Goal: Download file/media

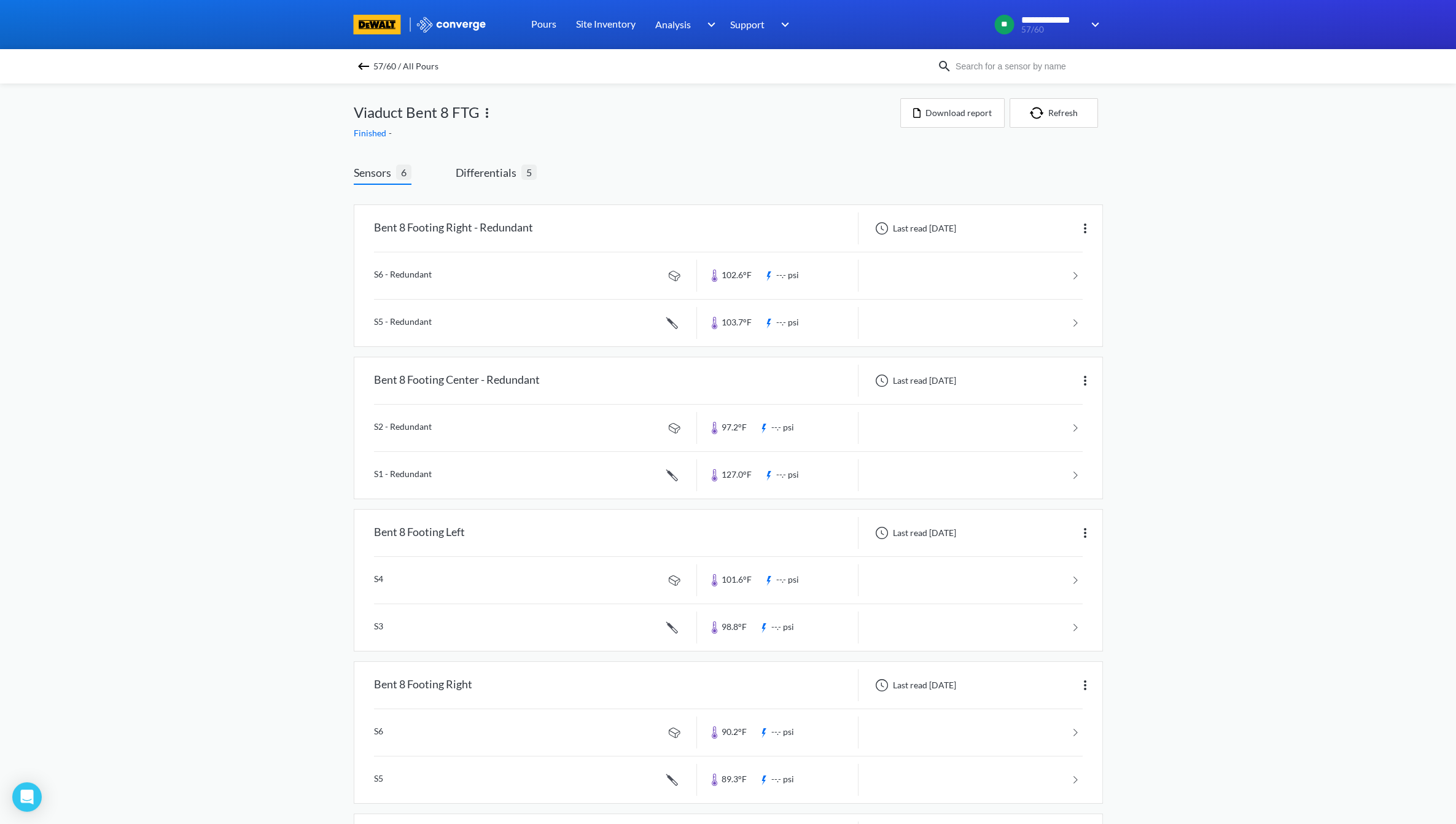
click at [377, 63] on div "57/60 / All Pours" at bounding box center [646, 66] width 583 height 17
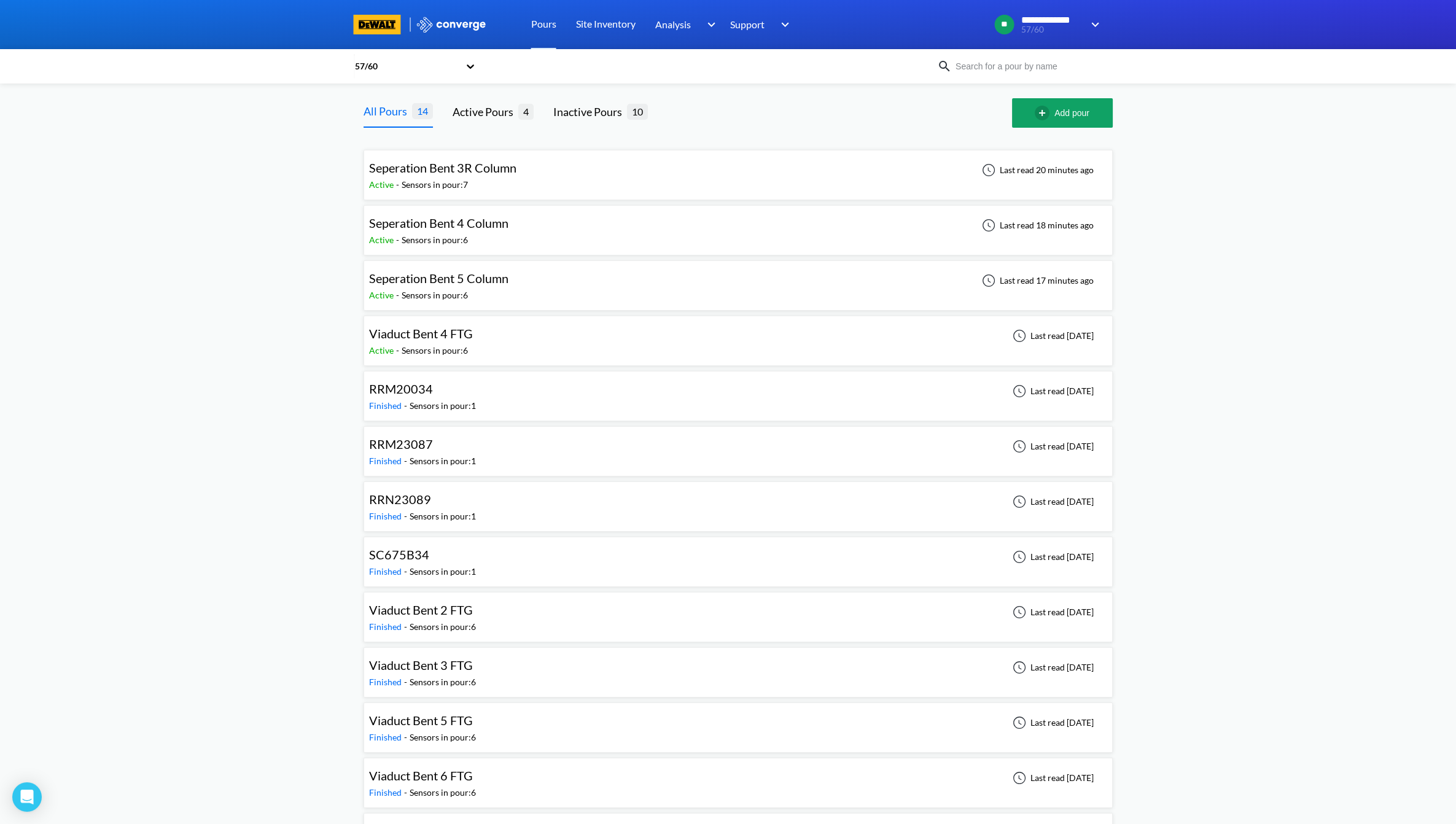
click at [562, 221] on div "Seperation Bent 4 Column Active - Sensors in pour: 6 Last read 18 minutes ago" at bounding box center [738, 230] width 739 height 39
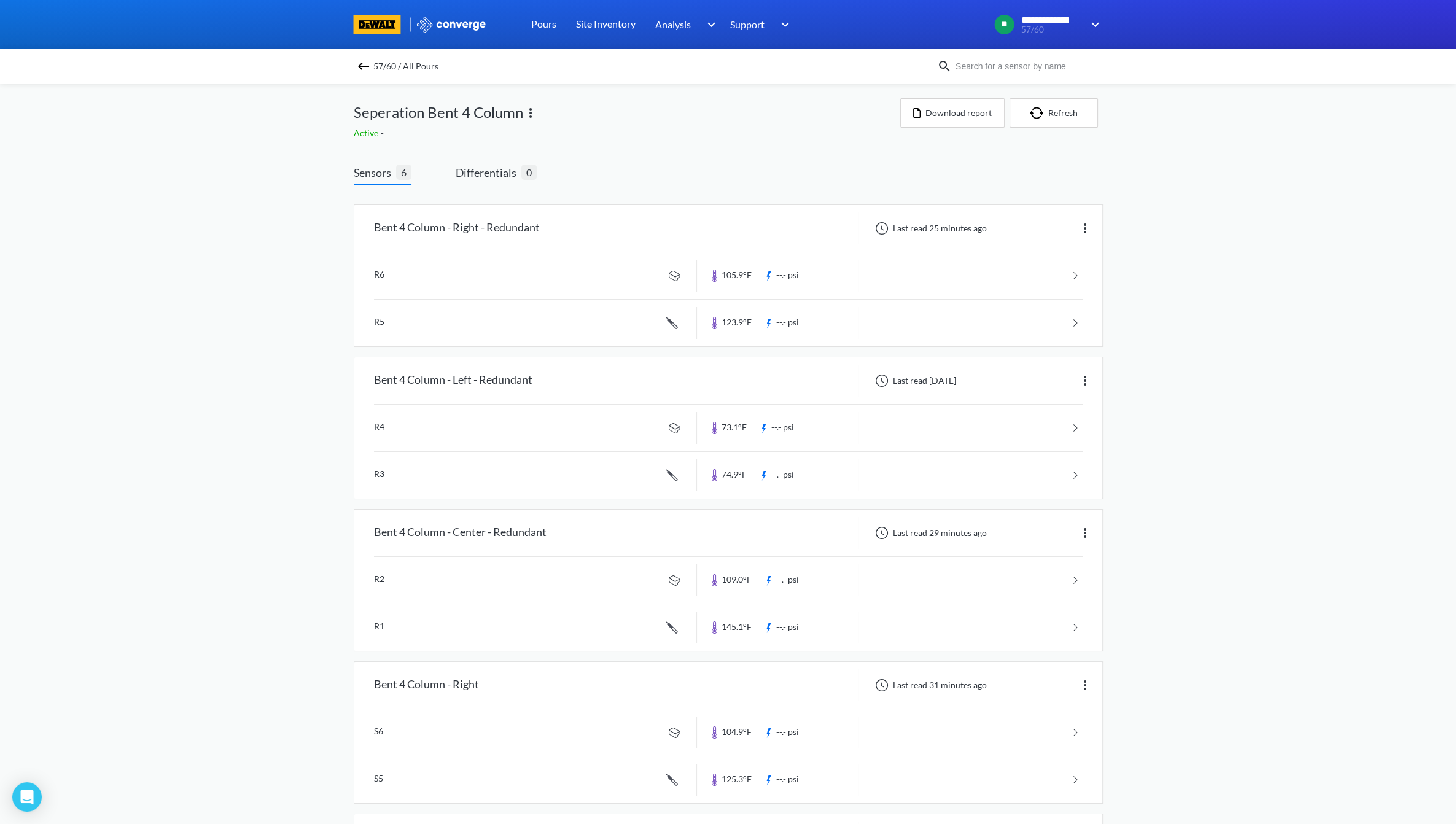
click at [638, 25] on div "Site Inventory" at bounding box center [606, 25] width 79 height 49
click at [601, 30] on link "Site Inventory" at bounding box center [606, 25] width 60 height 49
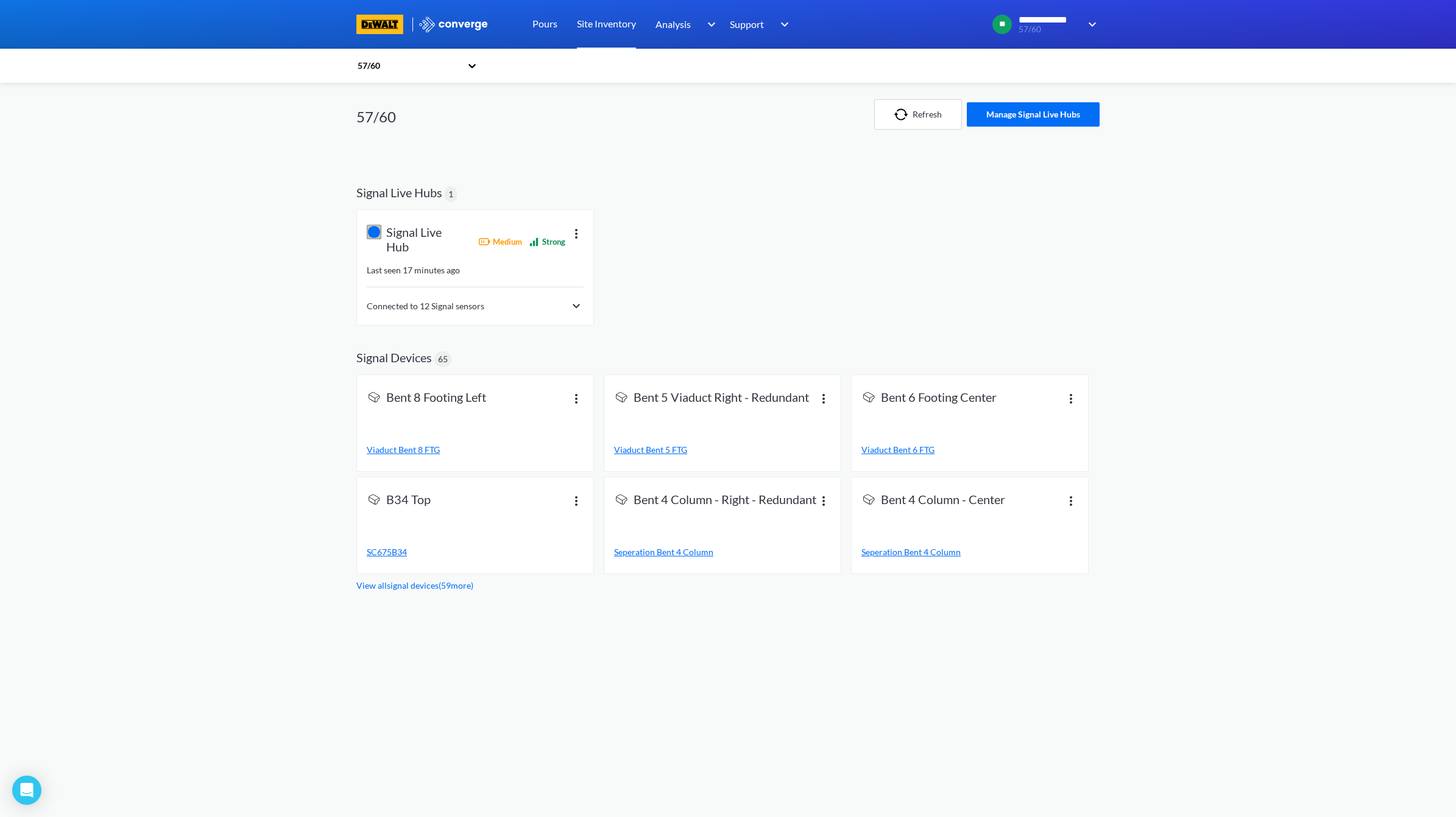
click at [557, 307] on div "Connected to 12 Signal sensors" at bounding box center [475, 306] width 217 height 15
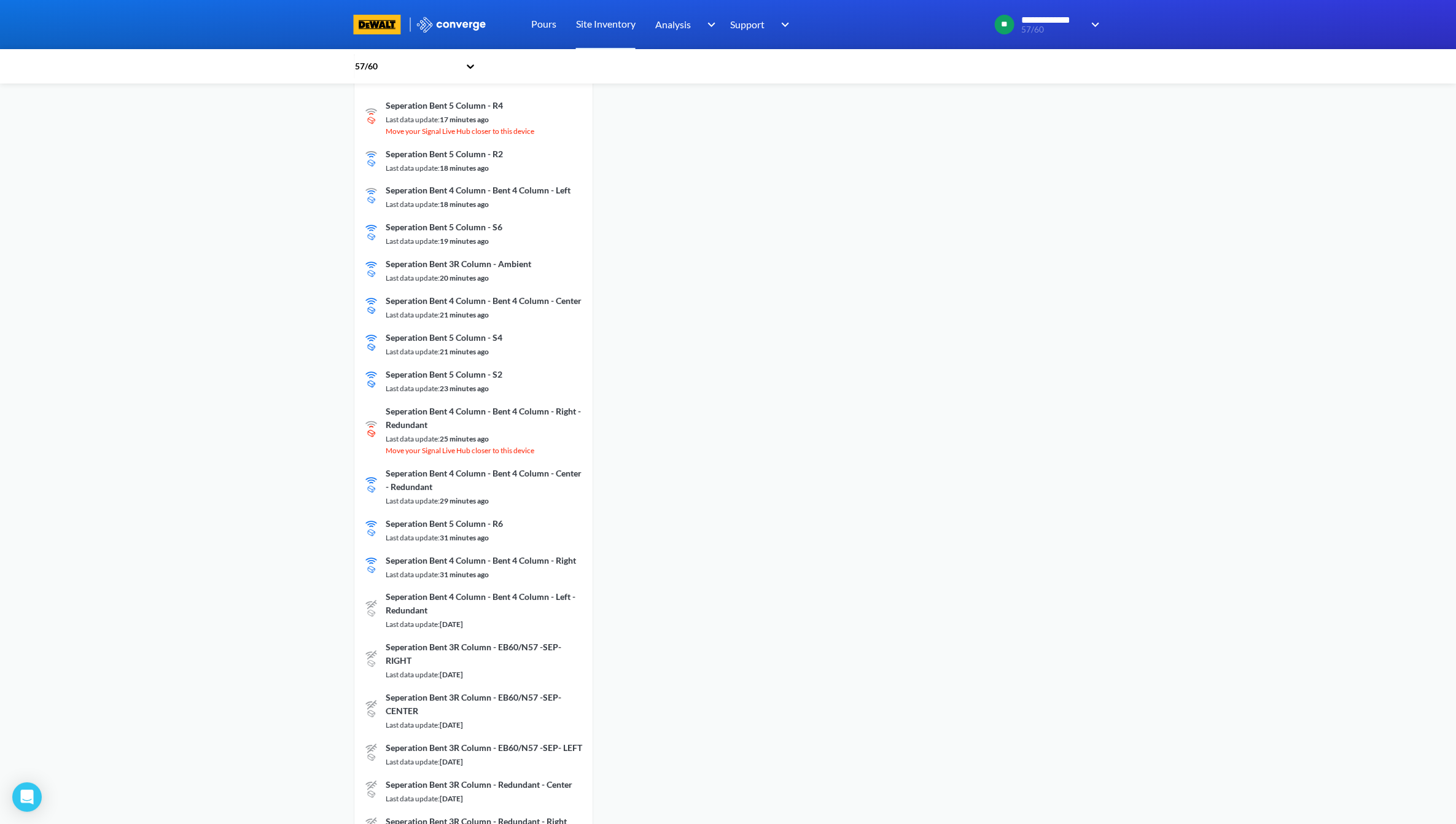
scroll to position [153, 0]
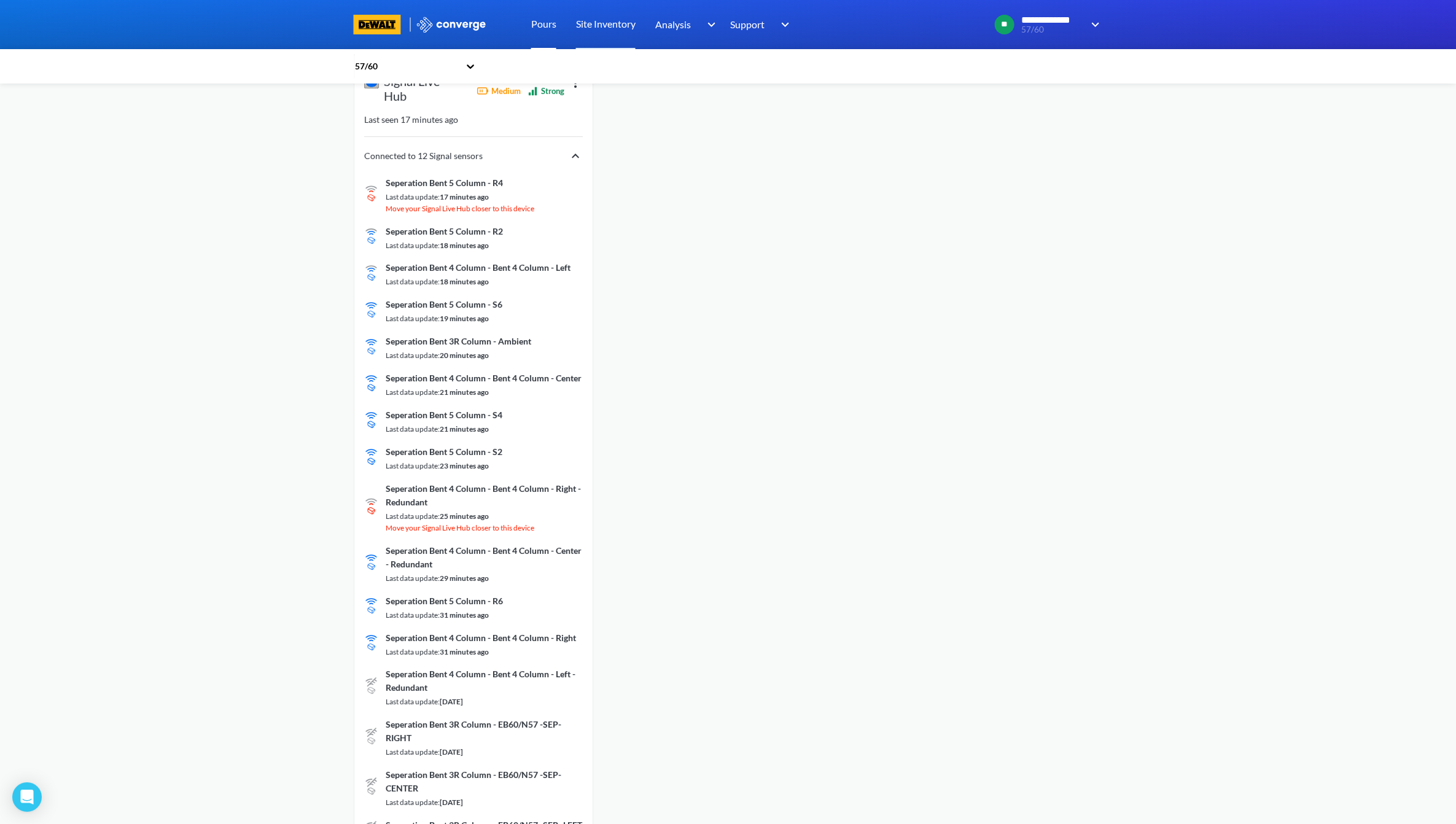
click at [534, 28] on link "Pours" at bounding box center [544, 25] width 25 height 49
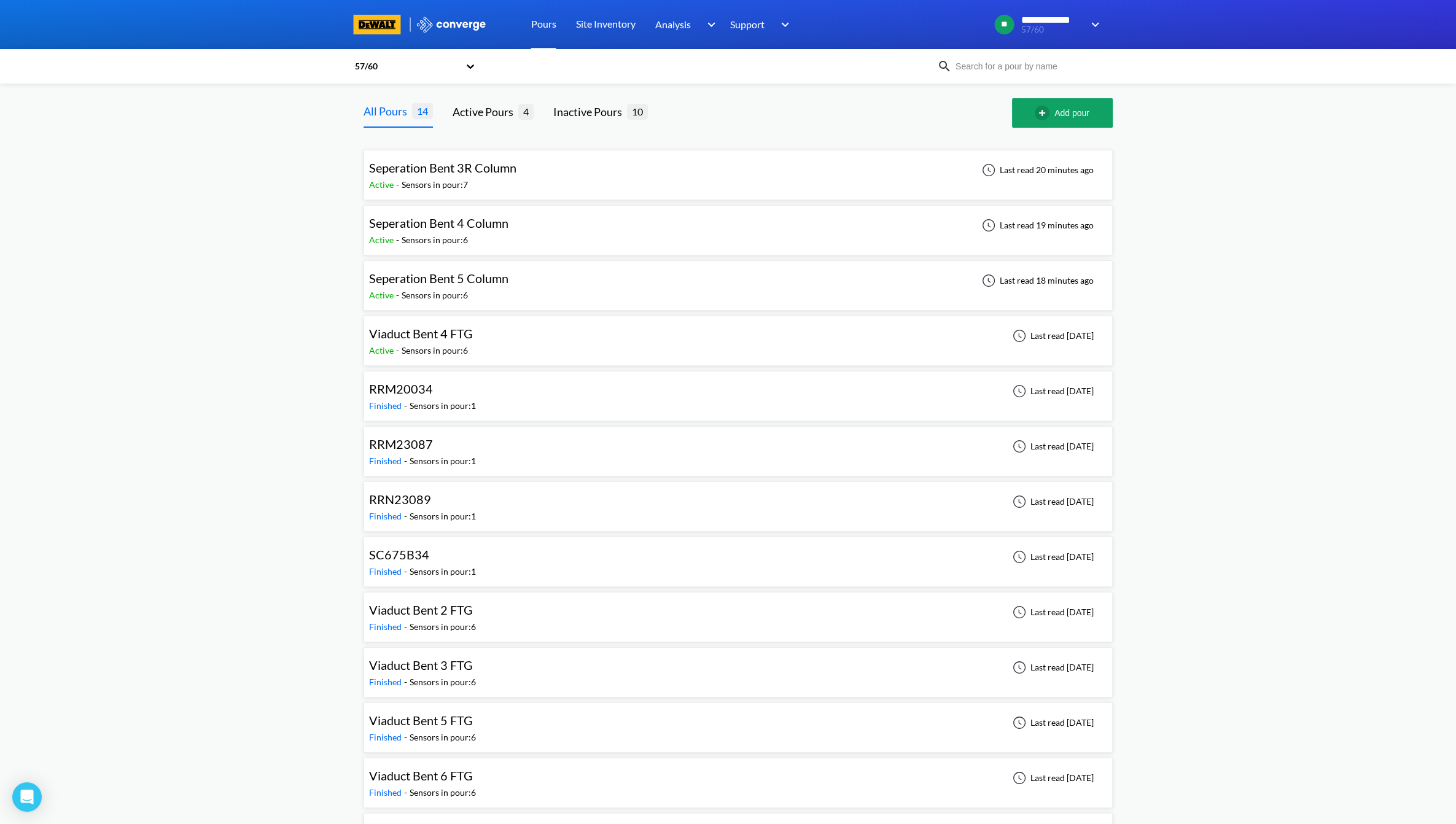
click at [468, 223] on span "Seperation Bent 4 Column" at bounding box center [439, 223] width 140 height 15
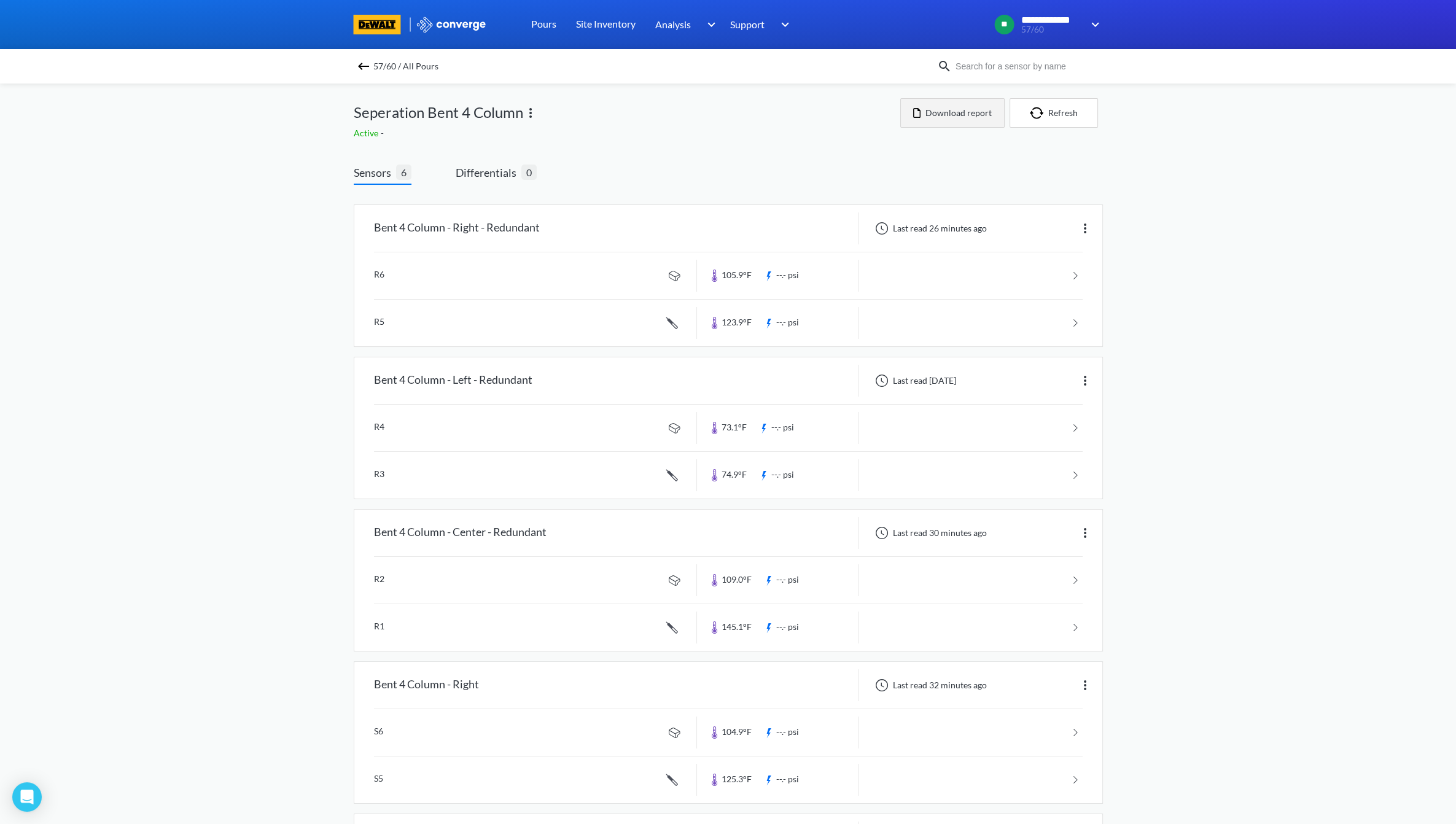
click at [925, 113] on button "Download report" at bounding box center [952, 113] width 104 height 30
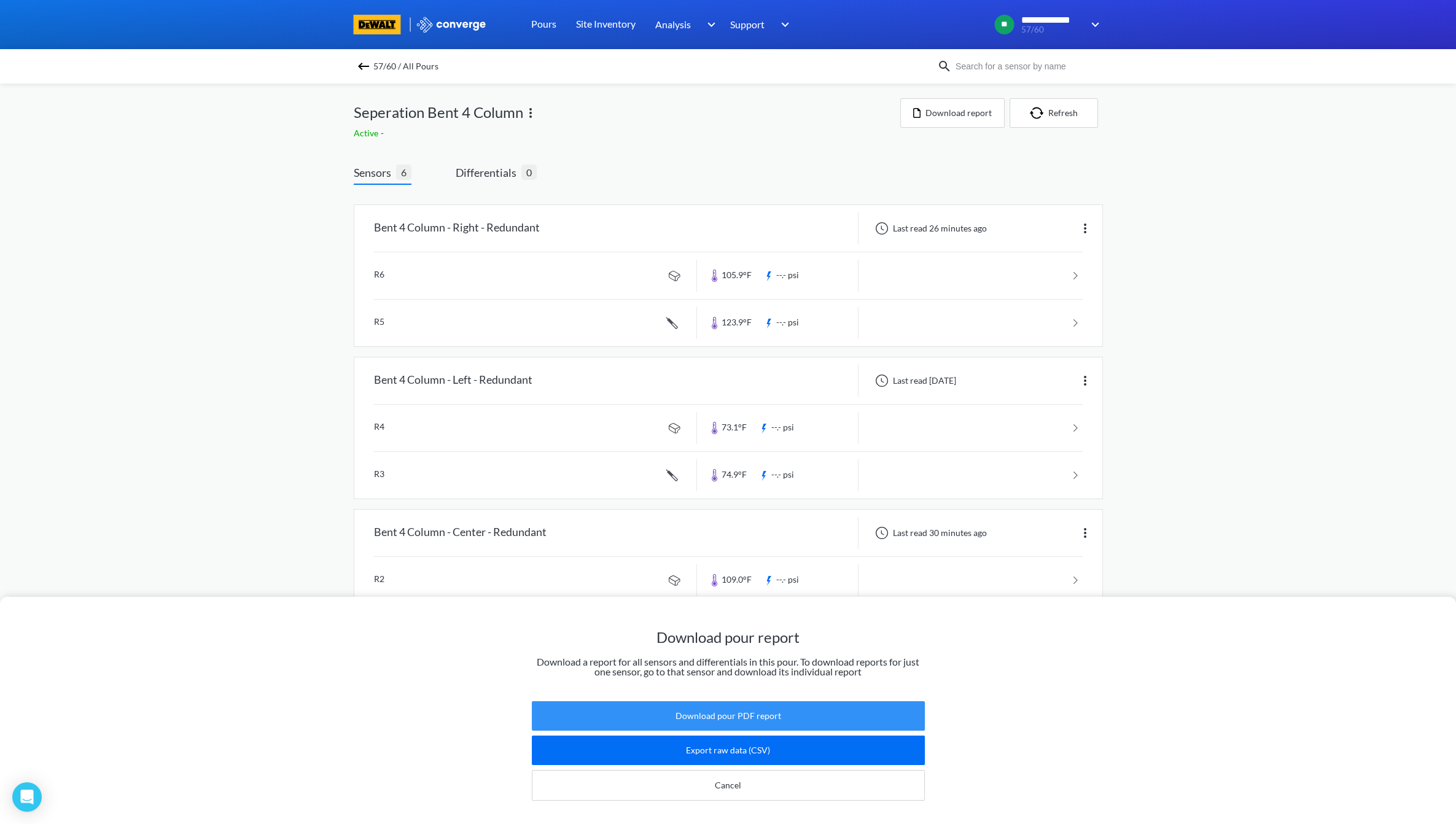
click at [797, 702] on button "Download pour PDF report" at bounding box center [728, 716] width 393 height 30
